Goal: Information Seeking & Learning: Learn about a topic

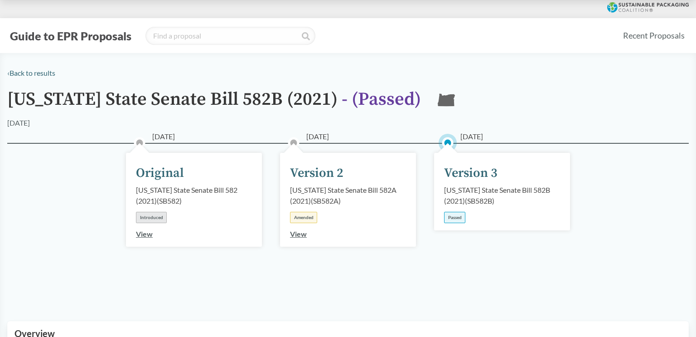
click at [295, 236] on link "View" at bounding box center [298, 233] width 17 height 9
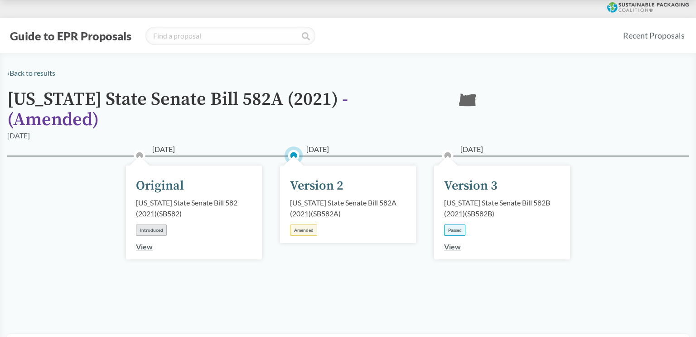
click at [455, 242] on link "View" at bounding box center [452, 246] width 17 height 9
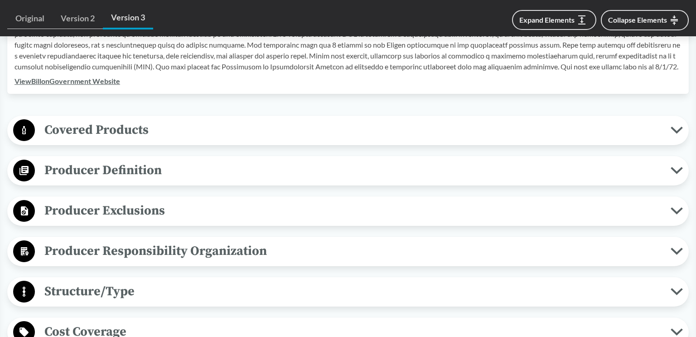
scroll to position [327, 0]
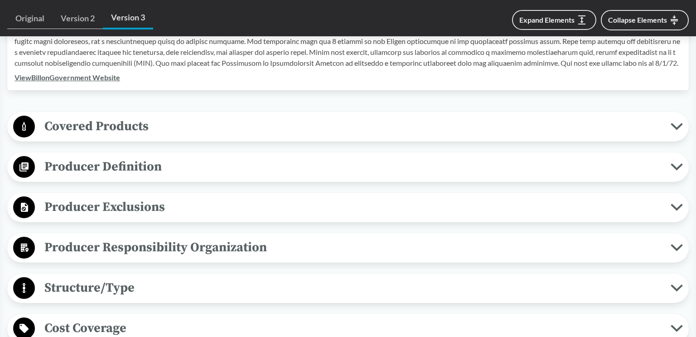
click at [677, 211] on icon at bounding box center [677, 206] width 12 height 7
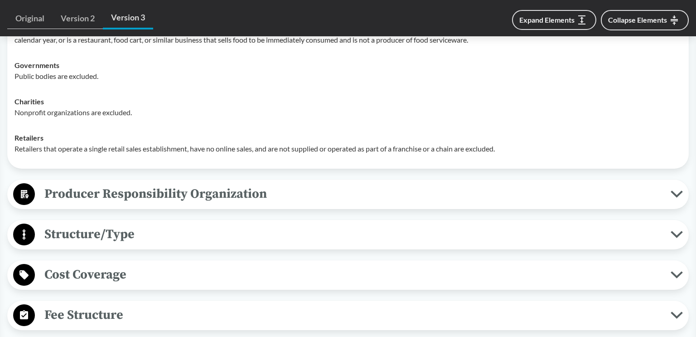
scroll to position [542, 0]
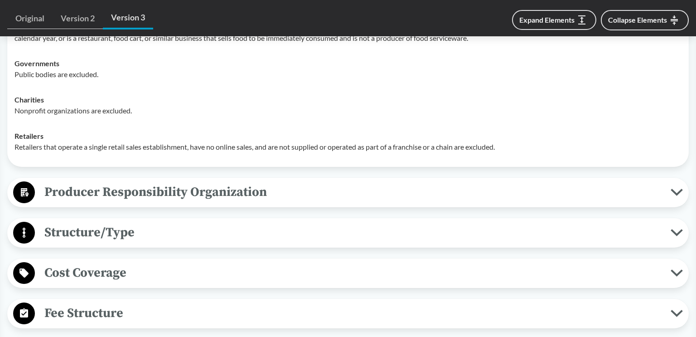
click at [679, 194] on icon at bounding box center [677, 192] width 10 height 5
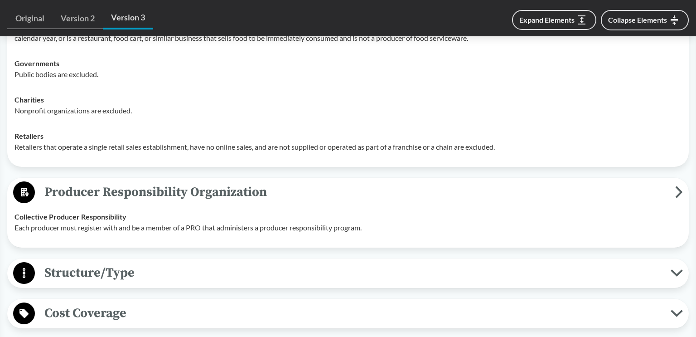
click at [679, 198] on icon at bounding box center [679, 192] width 8 height 12
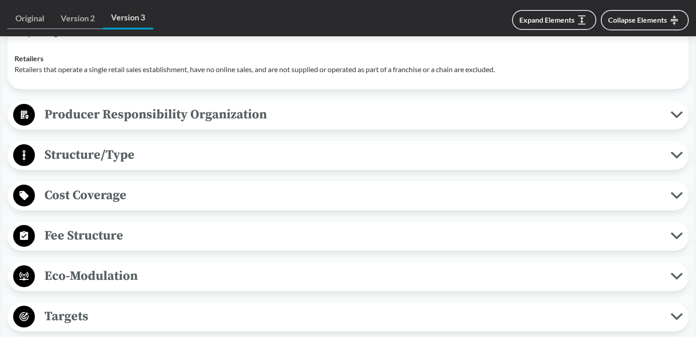
scroll to position [622, 0]
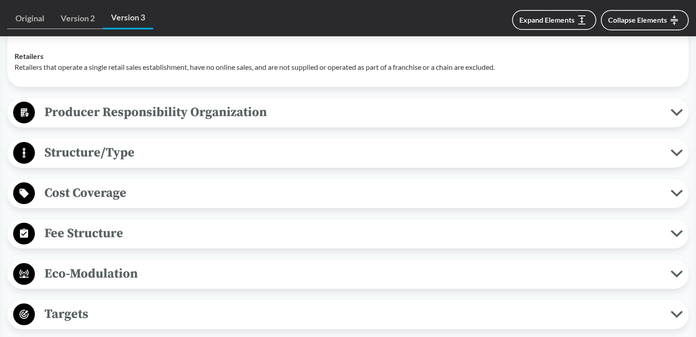
click at [679, 195] on icon at bounding box center [677, 193] width 10 height 5
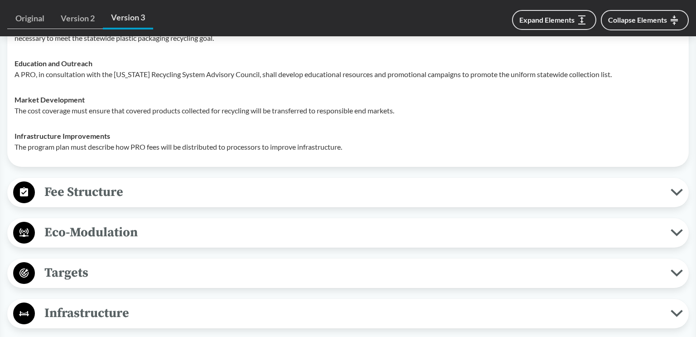
scroll to position [837, 0]
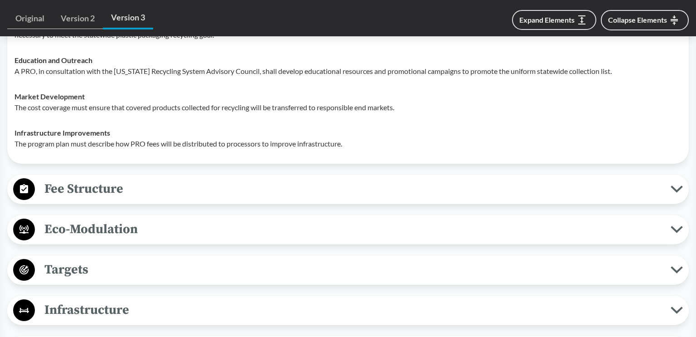
click at [679, 193] on icon at bounding box center [677, 188] width 12 height 7
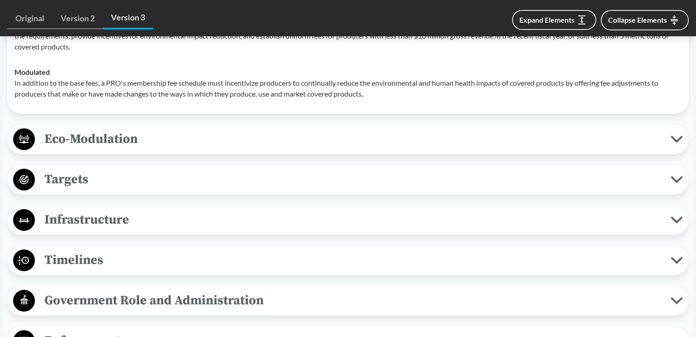
scroll to position [1039, 0]
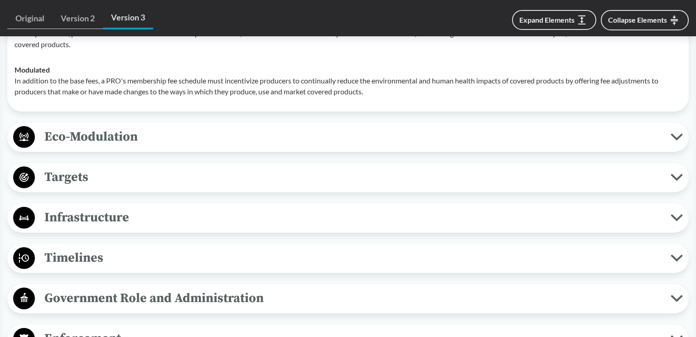
click at [674, 179] on icon at bounding box center [677, 177] width 10 height 5
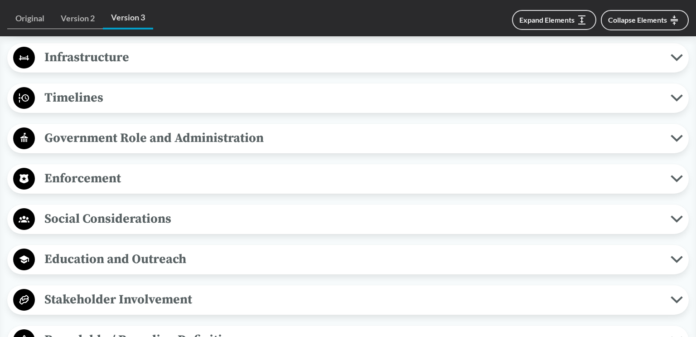
scroll to position [1329, 0]
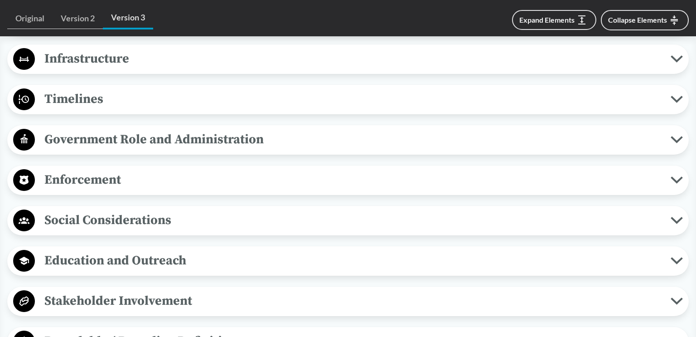
click at [683, 185] on button "Enforcement" at bounding box center [347, 180] width 675 height 23
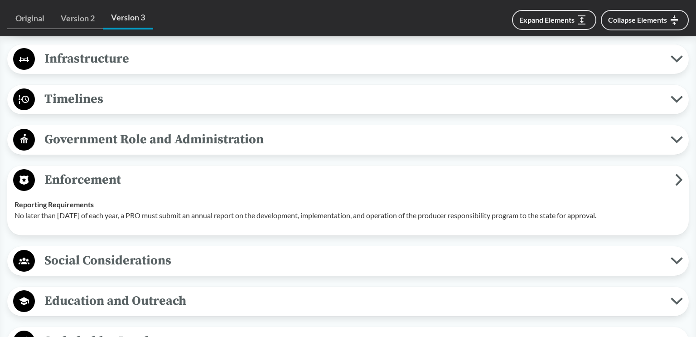
click at [683, 185] on button "Enforcement" at bounding box center [347, 180] width 675 height 23
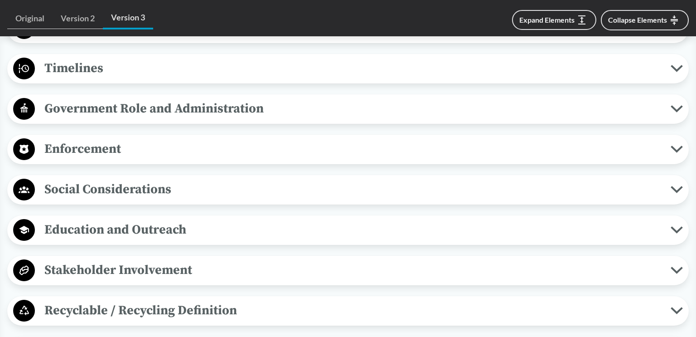
scroll to position [1363, 0]
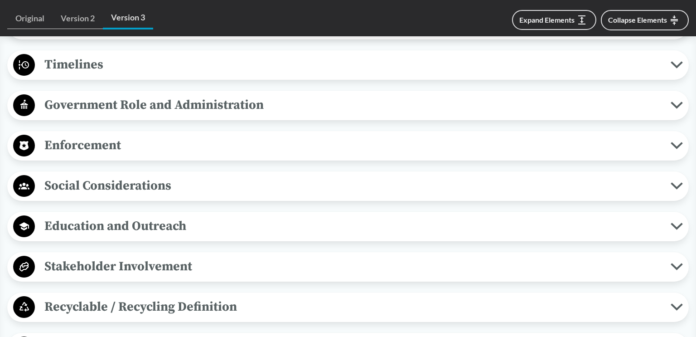
click at [676, 230] on icon at bounding box center [677, 226] width 12 height 7
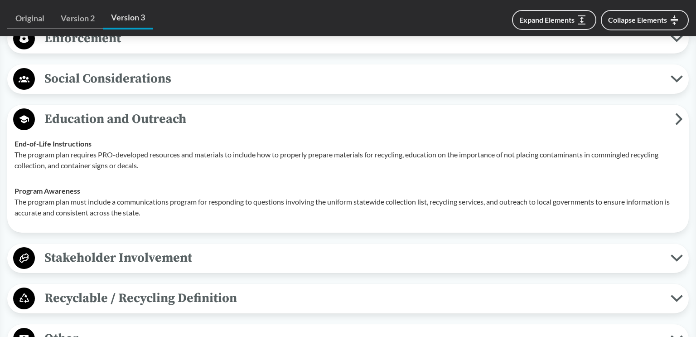
scroll to position [1471, 0]
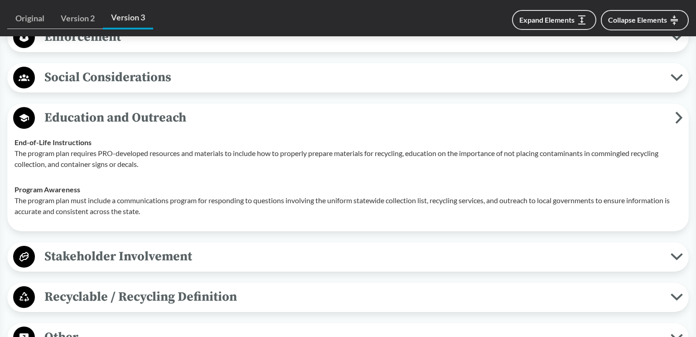
click at [680, 124] on icon at bounding box center [679, 117] width 8 height 12
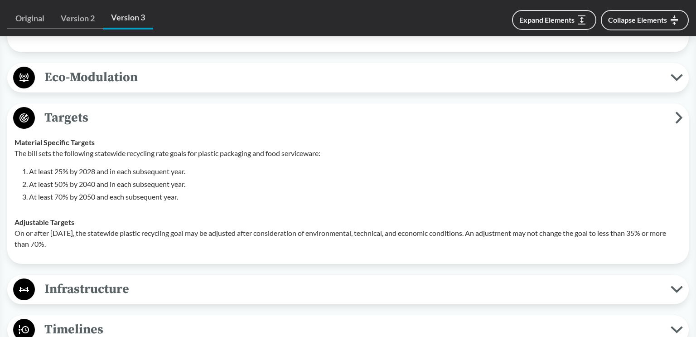
scroll to position [1094, 0]
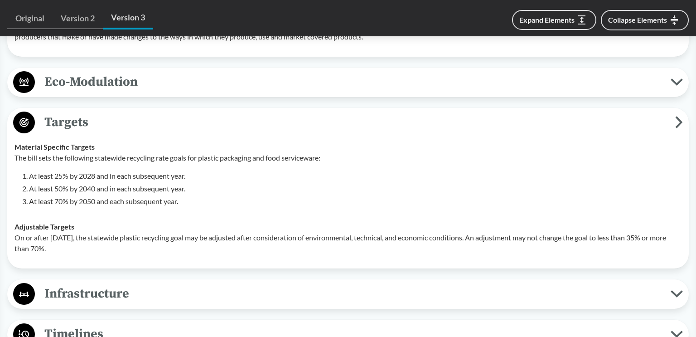
click at [676, 128] on icon at bounding box center [679, 122] width 8 height 12
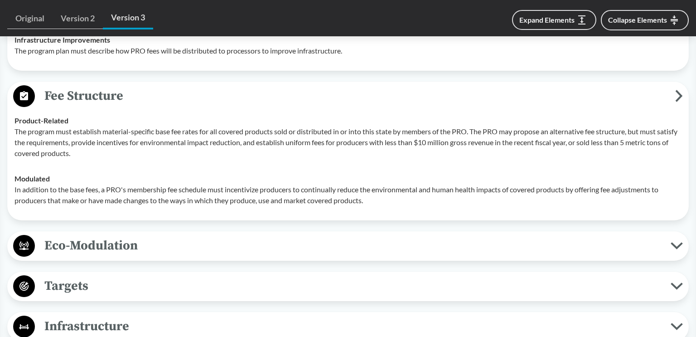
scroll to position [923, 0]
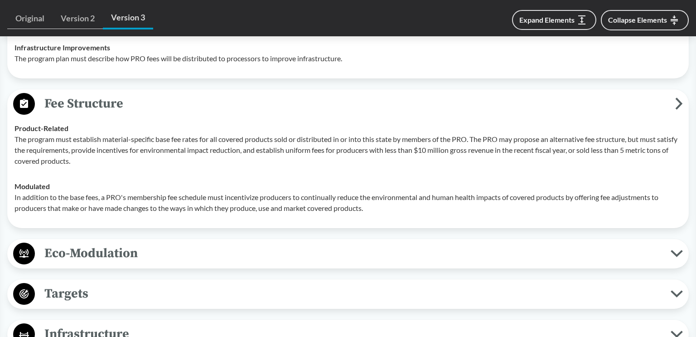
click at [674, 114] on span "Fee Structure" at bounding box center [355, 103] width 640 height 20
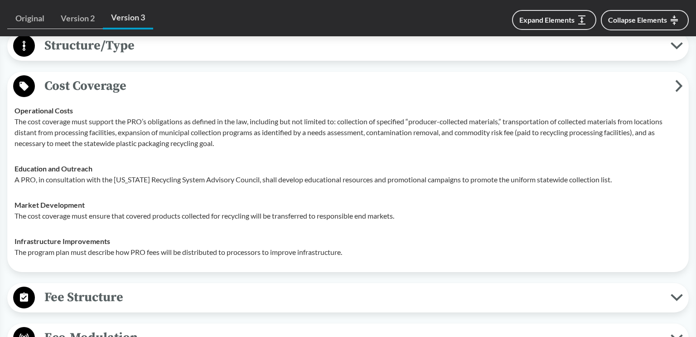
scroll to position [728, 0]
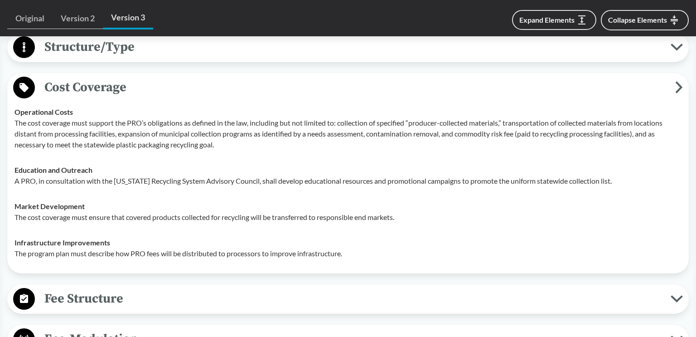
click at [675, 93] on icon at bounding box center [679, 87] width 8 height 12
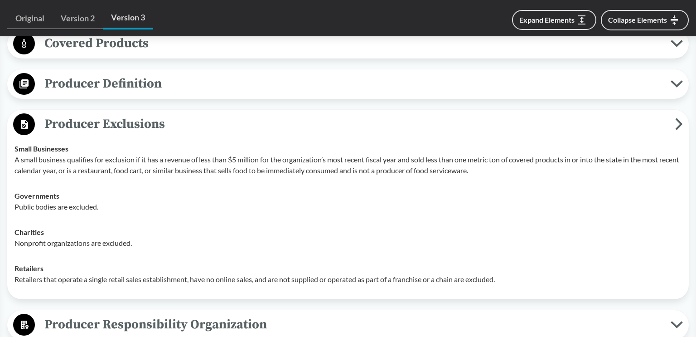
scroll to position [412, 0]
